Goal: Task Accomplishment & Management: Use online tool/utility

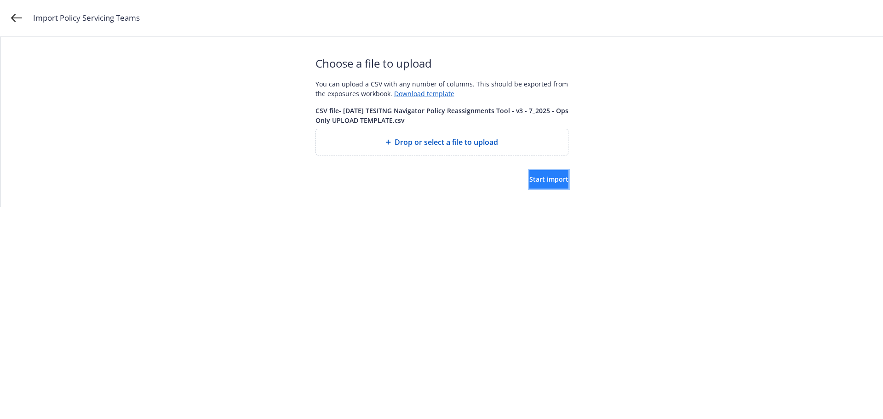
click at [535, 181] on span "Start import" at bounding box center [548, 179] width 39 height 9
click at [532, 182] on span "Start import" at bounding box center [548, 179] width 39 height 9
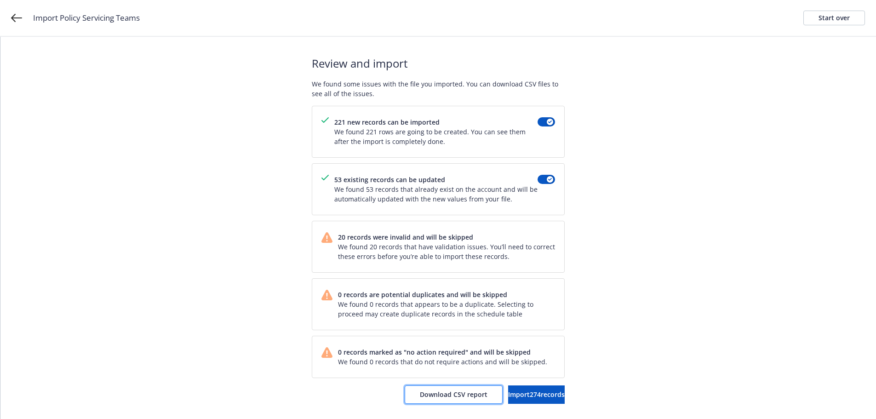
click at [420, 394] on span "Download CSV report" at bounding box center [454, 394] width 68 height 9
click at [515, 391] on span "Import 274 records" at bounding box center [536, 394] width 57 height 9
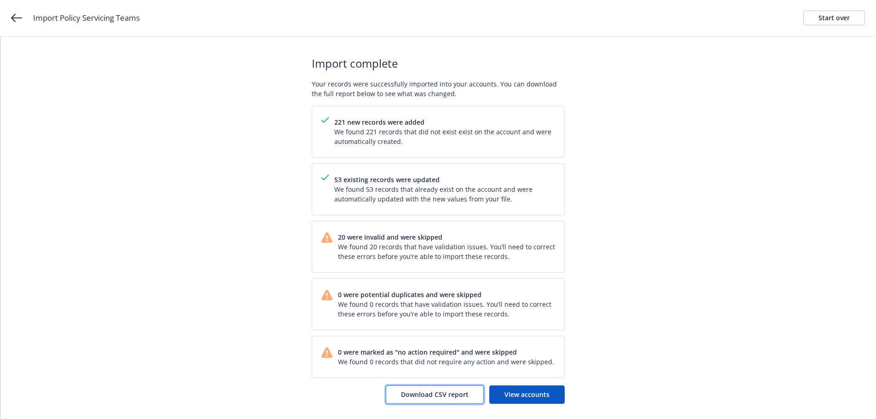
click at [427, 396] on span "Download CSV report" at bounding box center [435, 394] width 68 height 9
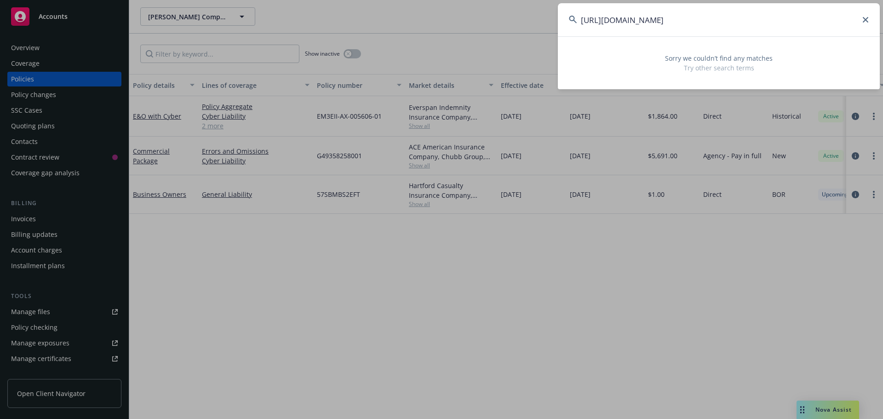
click at [714, 30] on input "[URL][DOMAIN_NAME]" at bounding box center [719, 19] width 322 height 33
click at [866, 19] on icon at bounding box center [865, 20] width 6 height 6
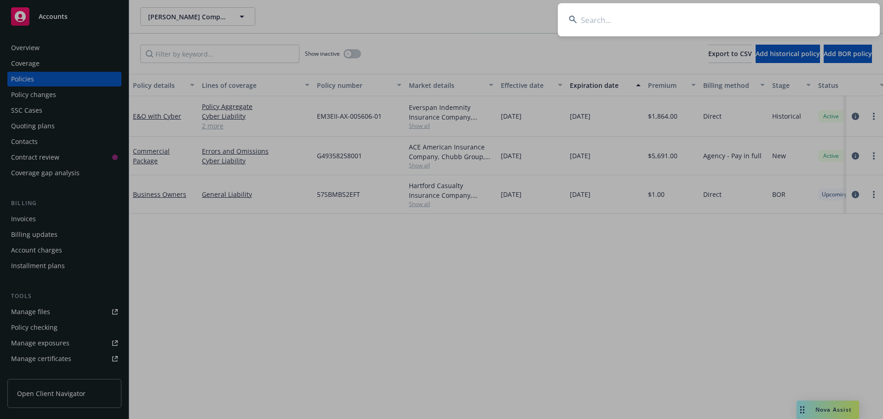
click at [627, 18] on input at bounding box center [719, 19] width 322 height 33
paste input "4847c044-4b05-4ffd-916c-ee9e4df86e41"
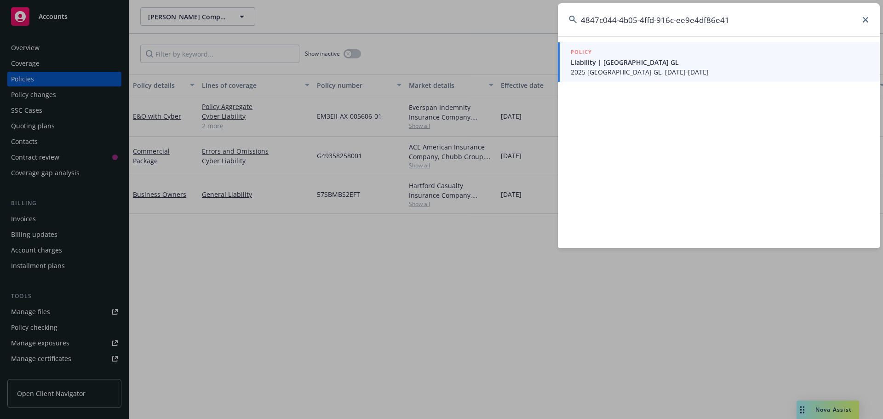
type input "4847c044-4b05-4ffd-916c-ee9e4df86e41"
click at [646, 74] on span "2025 [GEOGRAPHIC_DATA] GL, [DATE]-[DATE]" at bounding box center [720, 72] width 298 height 10
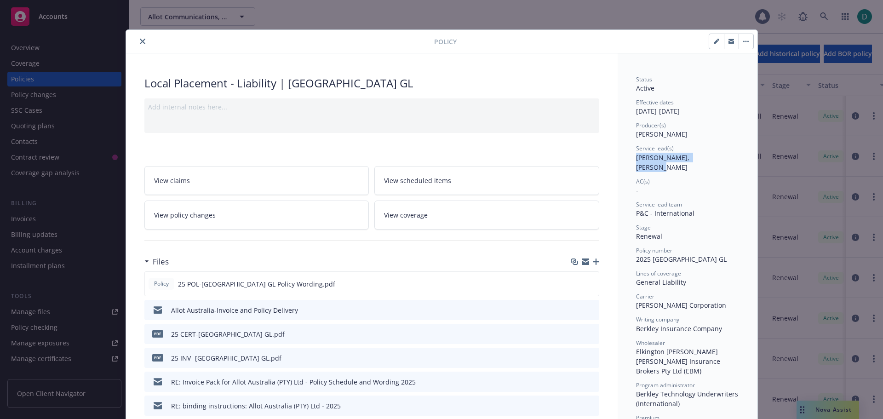
drag, startPoint x: 710, startPoint y: 158, endPoint x: 628, endPoint y: 160, distance: 81.9
click at [140, 39] on icon "close" at bounding box center [143, 42] width 6 height 6
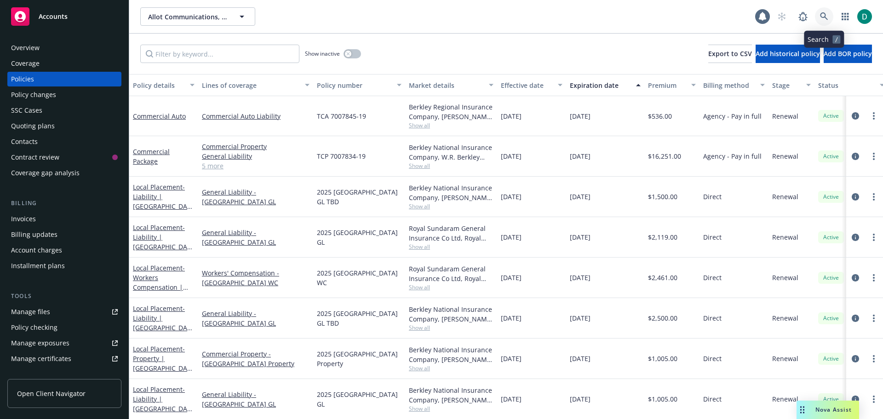
click at [825, 18] on icon at bounding box center [824, 16] width 8 height 8
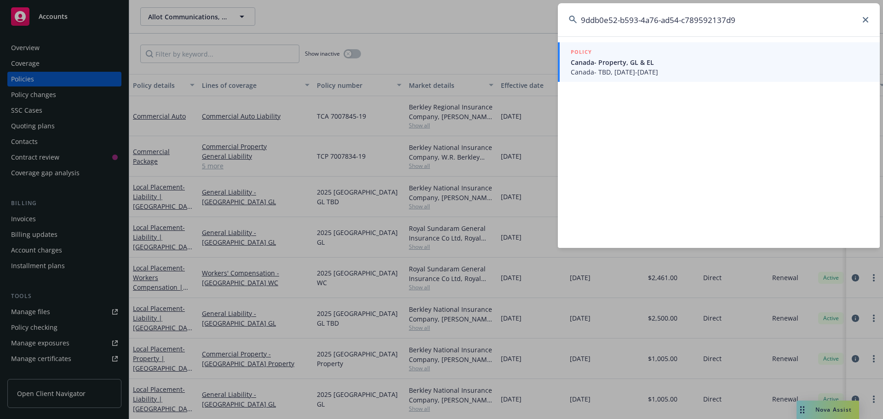
type input "9ddb0e52-b593-4a76-ad54-c789592137d9"
click at [637, 69] on span "Canada- TBD, [DATE]-[DATE]" at bounding box center [720, 72] width 298 height 10
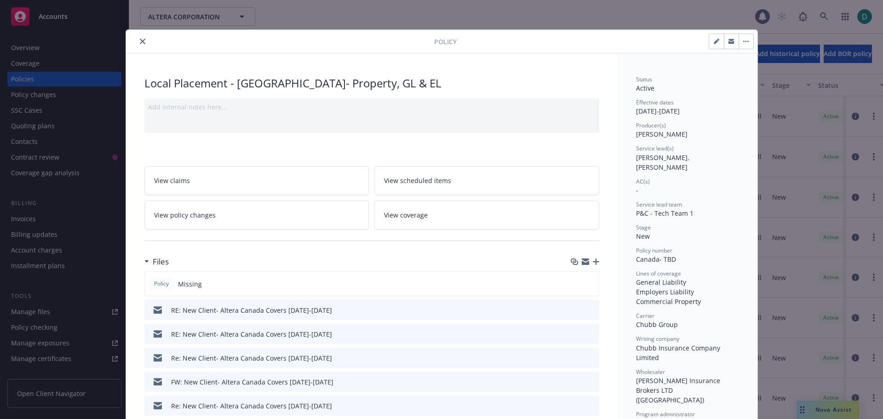
click at [140, 40] on icon "close" at bounding box center [143, 42] width 6 height 6
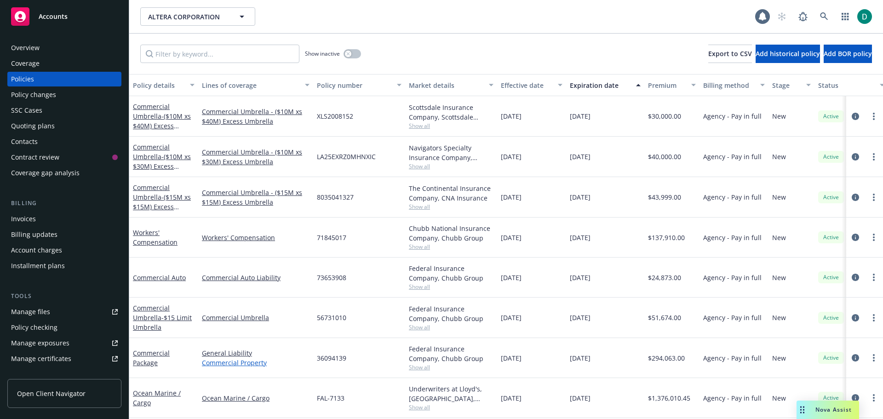
drag, startPoint x: 417, startPoint y: 372, endPoint x: 308, endPoint y: 360, distance: 109.2
click at [417, 372] on div "Federal Insurance Company, Chubb Group Show all" at bounding box center [451, 358] width 92 height 40
click at [183, 53] on input "Filter by keyword..." at bounding box center [219, 54] width 159 height 18
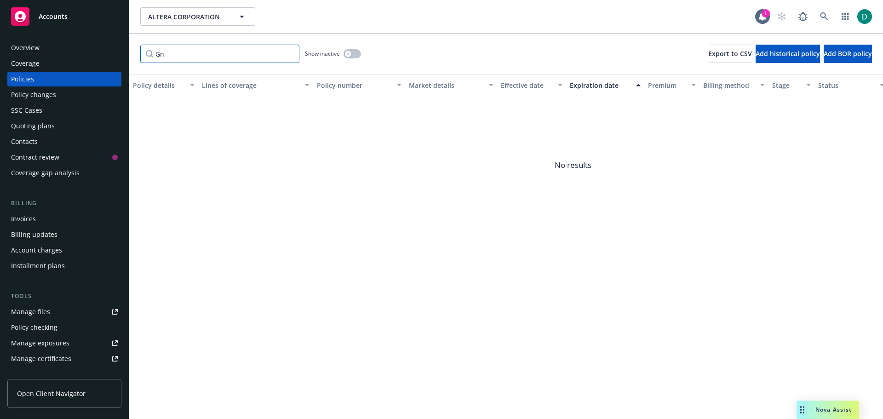
type input "Gn"
click at [831, 17] on link at bounding box center [824, 16] width 18 height 18
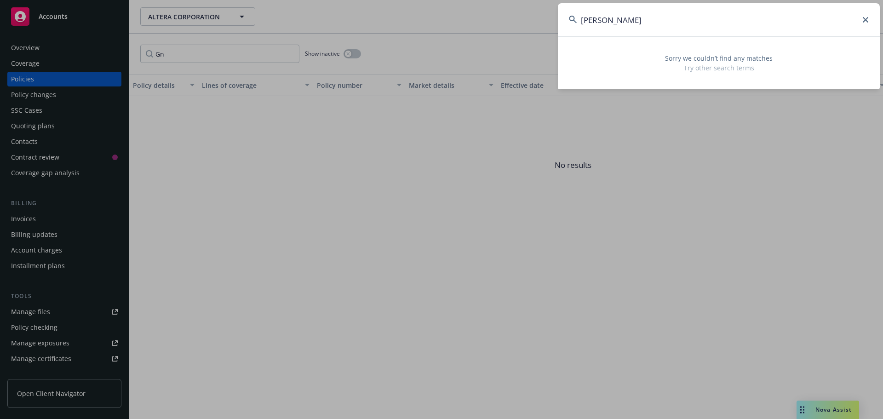
type input "[PERSON_NAME] Genera"
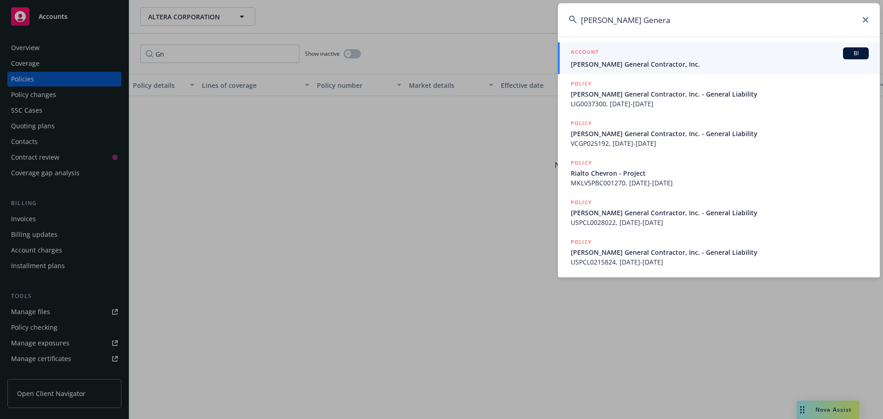
drag, startPoint x: 674, startPoint y: 29, endPoint x: 562, endPoint y: 32, distance: 112.2
click at [562, 32] on input "[PERSON_NAME] Genera" at bounding box center [719, 19] width 322 height 33
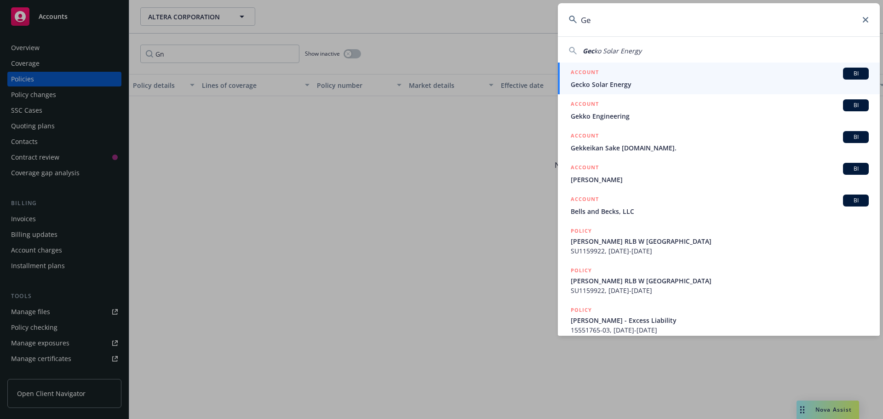
type input "G"
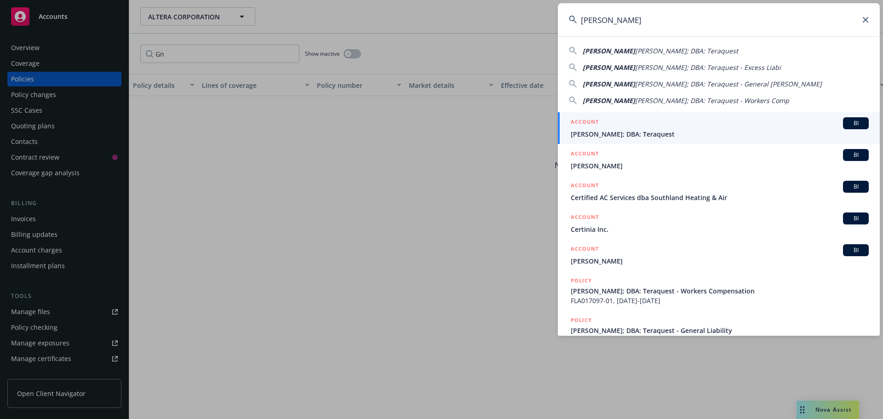
type input "[PERSON_NAME]"
click at [693, 132] on span "[PERSON_NAME]; DBA: Teraquest" at bounding box center [720, 134] width 298 height 10
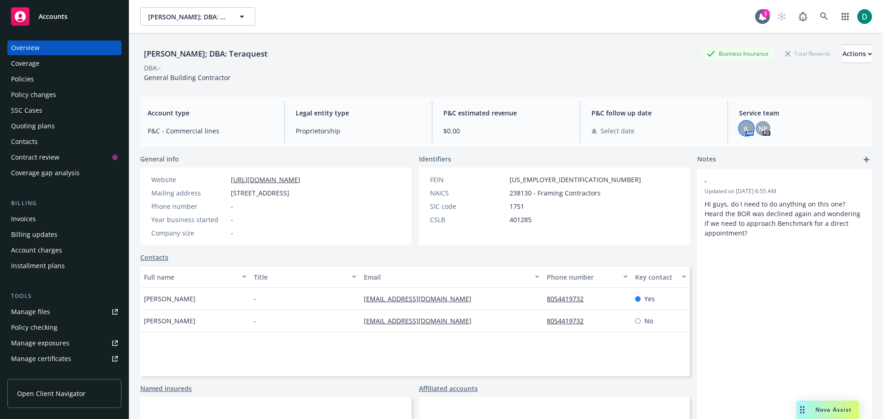
click at [745, 128] on div "IL" at bounding box center [746, 128] width 15 height 15
click at [758, 128] on span "NP" at bounding box center [762, 129] width 9 height 10
click at [25, 82] on div "Policies" at bounding box center [22, 79] width 23 height 15
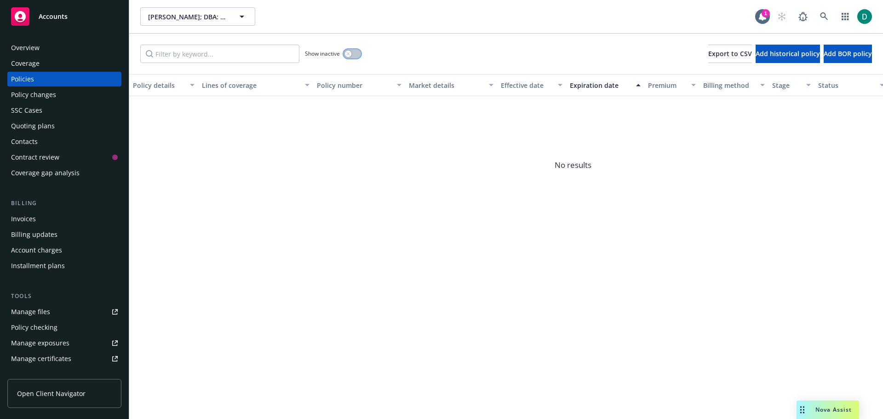
click at [354, 54] on button "button" at bounding box center [351, 53] width 17 height 9
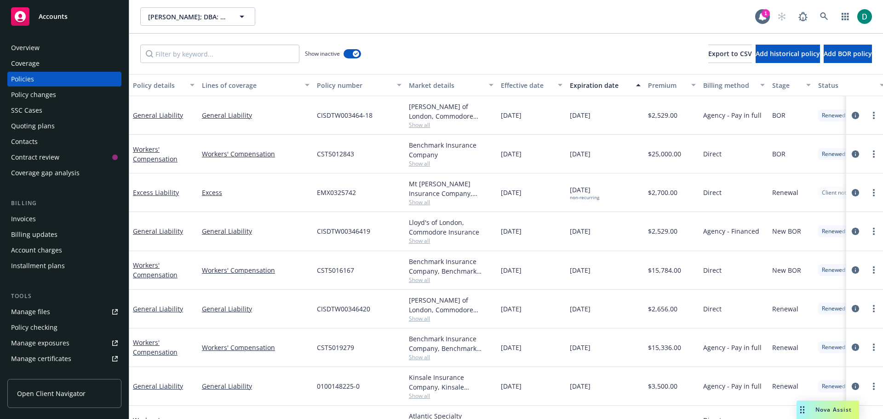
click at [837, 407] on span "Nova Assist" at bounding box center [833, 409] width 36 height 8
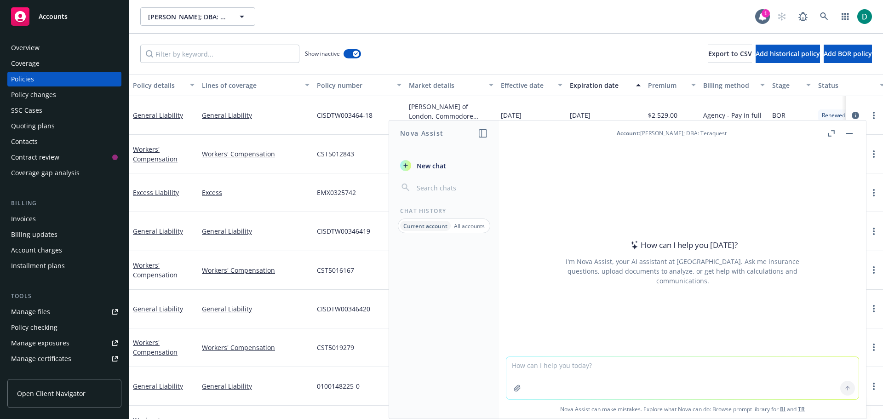
click at [590, 372] on textarea at bounding box center [682, 378] width 352 height 42
type textarea "What are some examples of interesting facts about you"
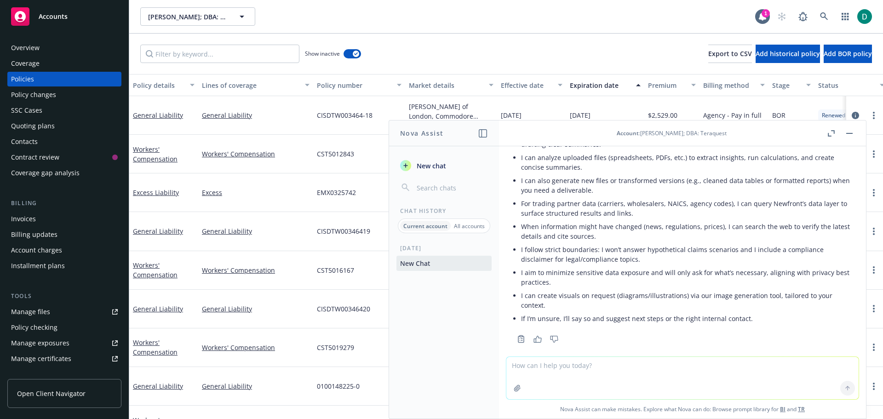
scroll to position [86, 0]
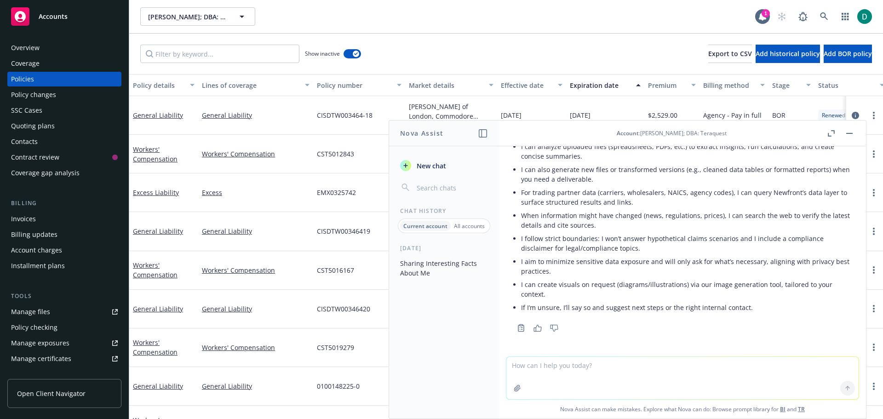
click at [562, 364] on textarea at bounding box center [682, 378] width 352 height 42
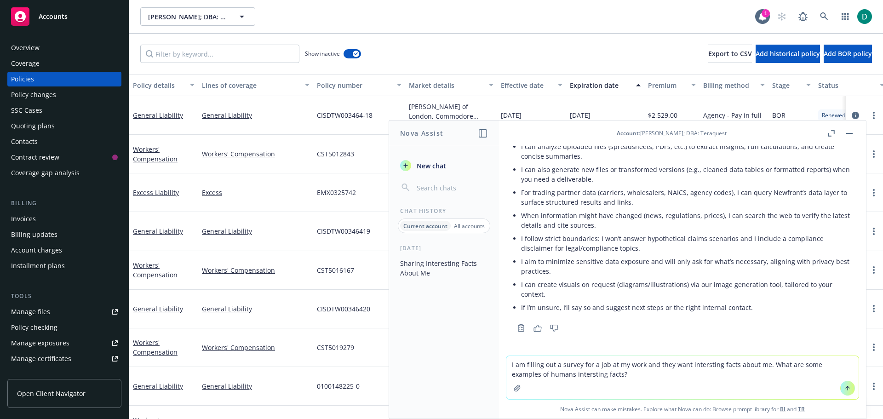
type textarea "I am filling out a survey for a job at my work and they want intersting facts a…"
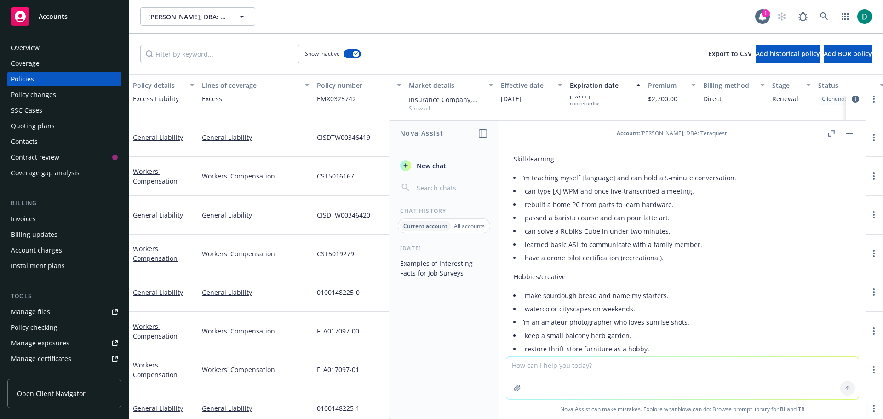
scroll to position [108, 0]
